Goal: Task Accomplishment & Management: Use online tool/utility

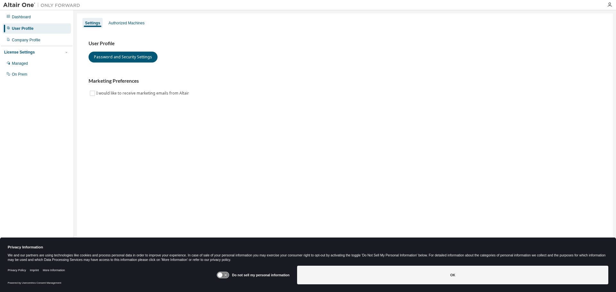
click at [224, 276] on icon at bounding box center [223, 275] width 12 height 6
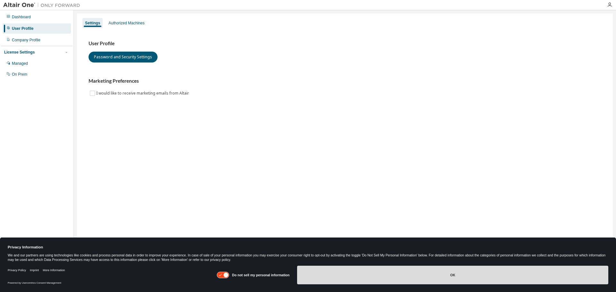
click at [334, 283] on button "OK" at bounding box center [452, 275] width 311 height 19
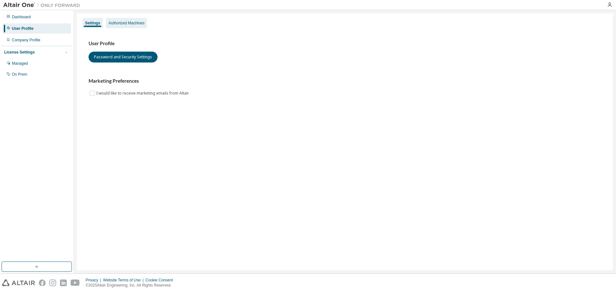
click at [121, 20] on div "Authorized Machines" at bounding box center [126, 23] width 41 height 10
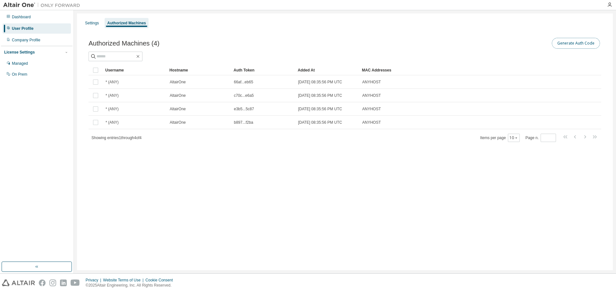
click at [574, 45] on button "Generate Auth Code" at bounding box center [576, 43] width 48 height 11
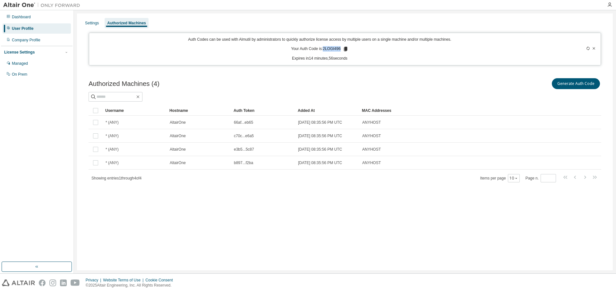
drag, startPoint x: 341, startPoint y: 49, endPoint x: 324, endPoint y: 50, distance: 16.4
click at [324, 50] on p "Your Auth Code is: 2LOGI496" at bounding box center [319, 49] width 57 height 6
copy p "2LOGI496"
